Goal: Complete application form: Complete application form

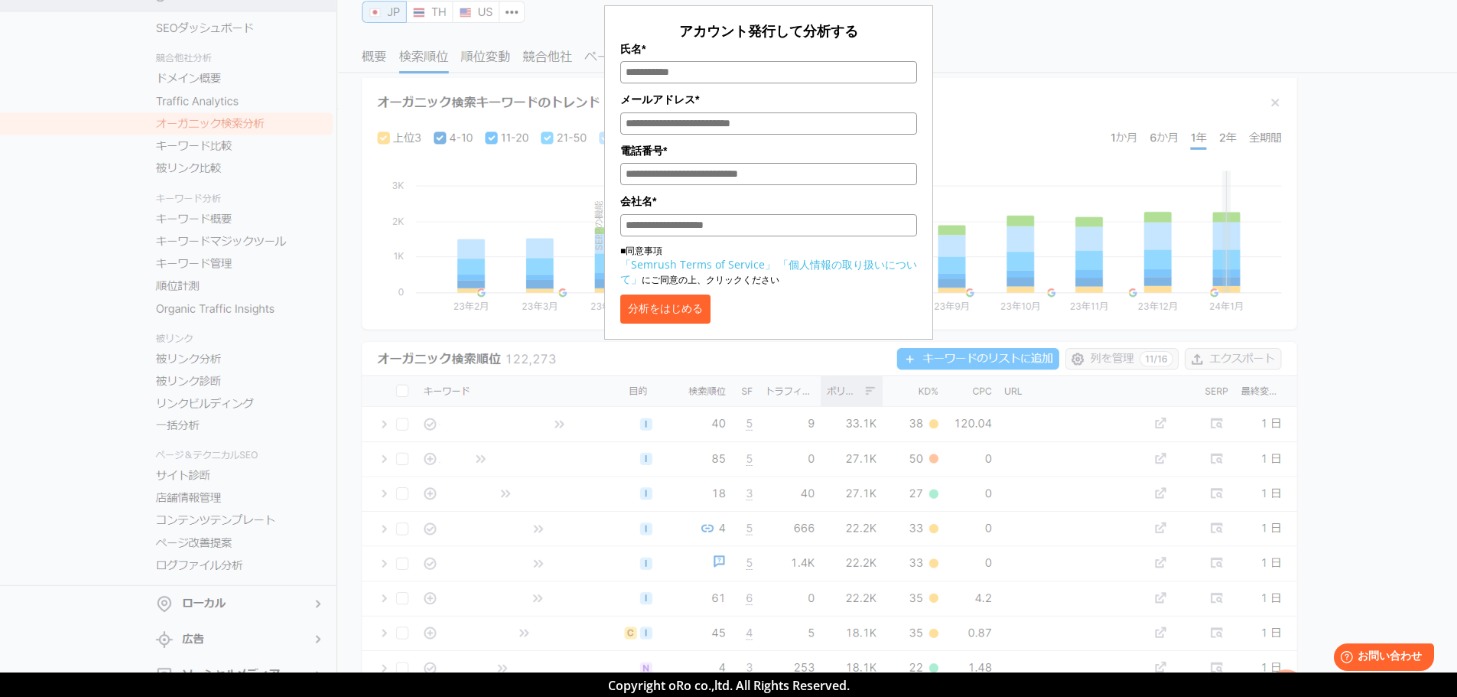
scroll to position [153, 0]
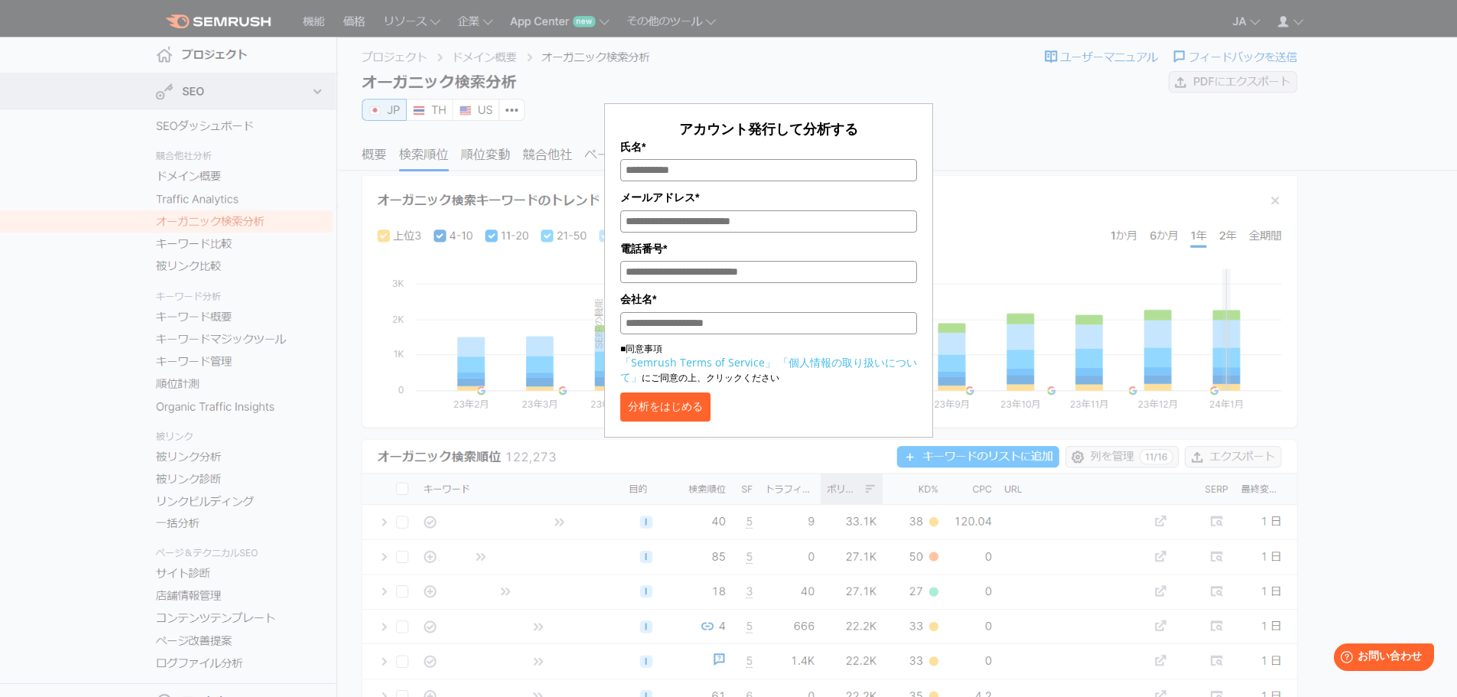
click at [716, 169] on input "氏名*" at bounding box center [768, 170] width 297 height 22
click at [708, 246] on label "電話番号*" at bounding box center [768, 248] width 297 height 17
click at [708, 261] on input "電話番号*" at bounding box center [768, 272] width 297 height 22
click at [743, 223] on input "メールアドレス*" at bounding box center [768, 221] width 297 height 22
click at [735, 329] on input "会社名*" at bounding box center [768, 323] width 297 height 22
